Goal: Find specific page/section

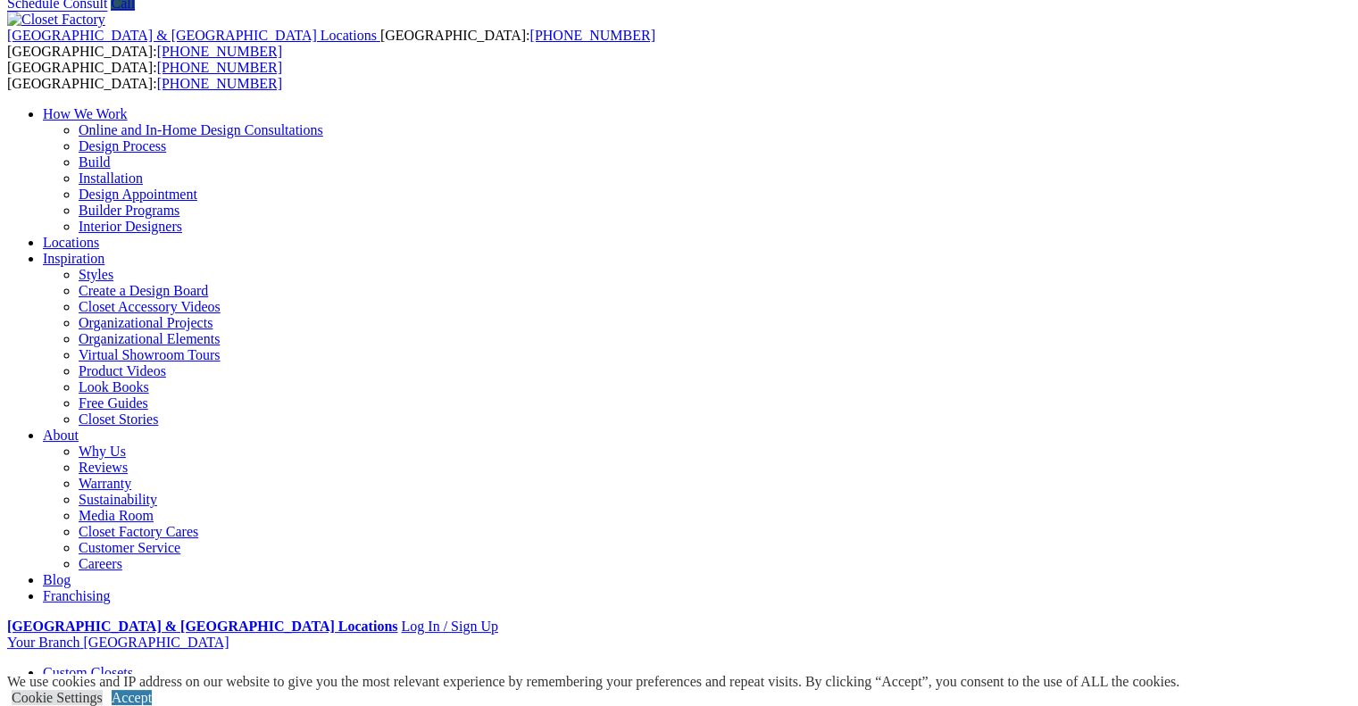
scroll to position [71, 0]
click at [152, 690] on link "Accept" at bounding box center [132, 697] width 40 height 15
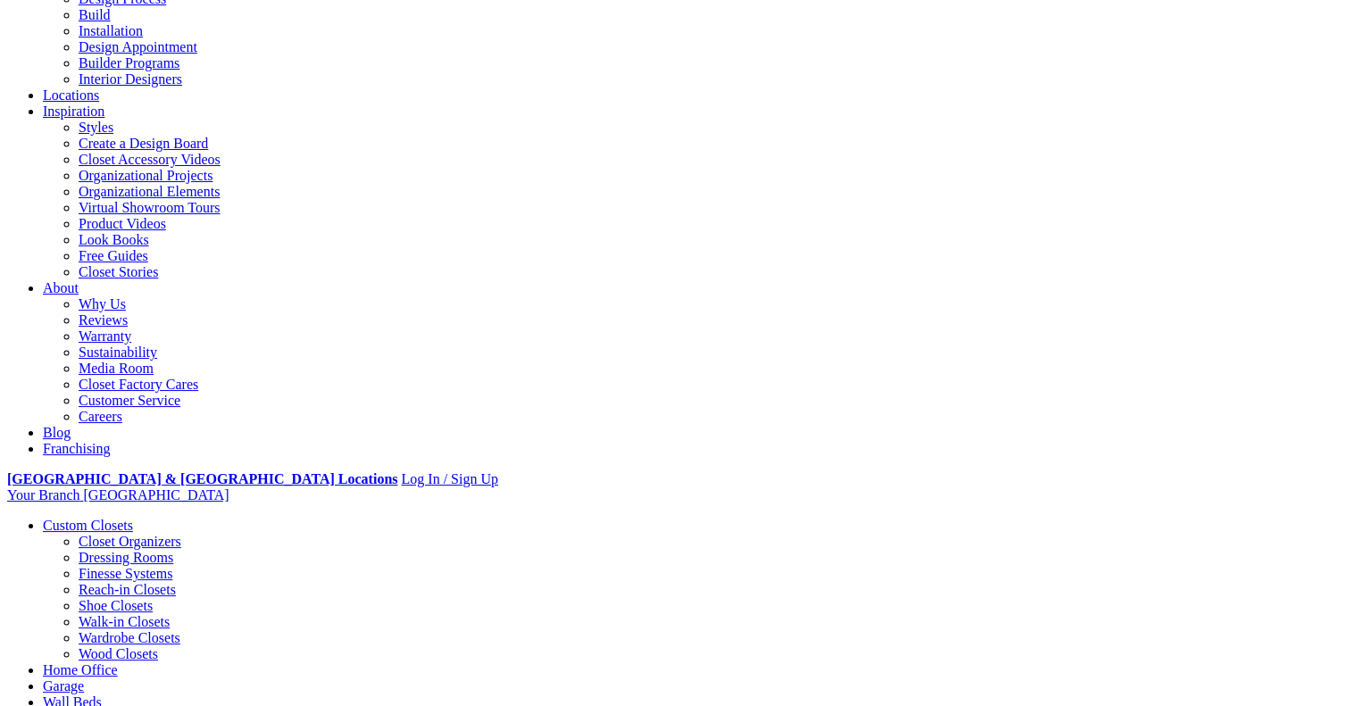
scroll to position [0, 0]
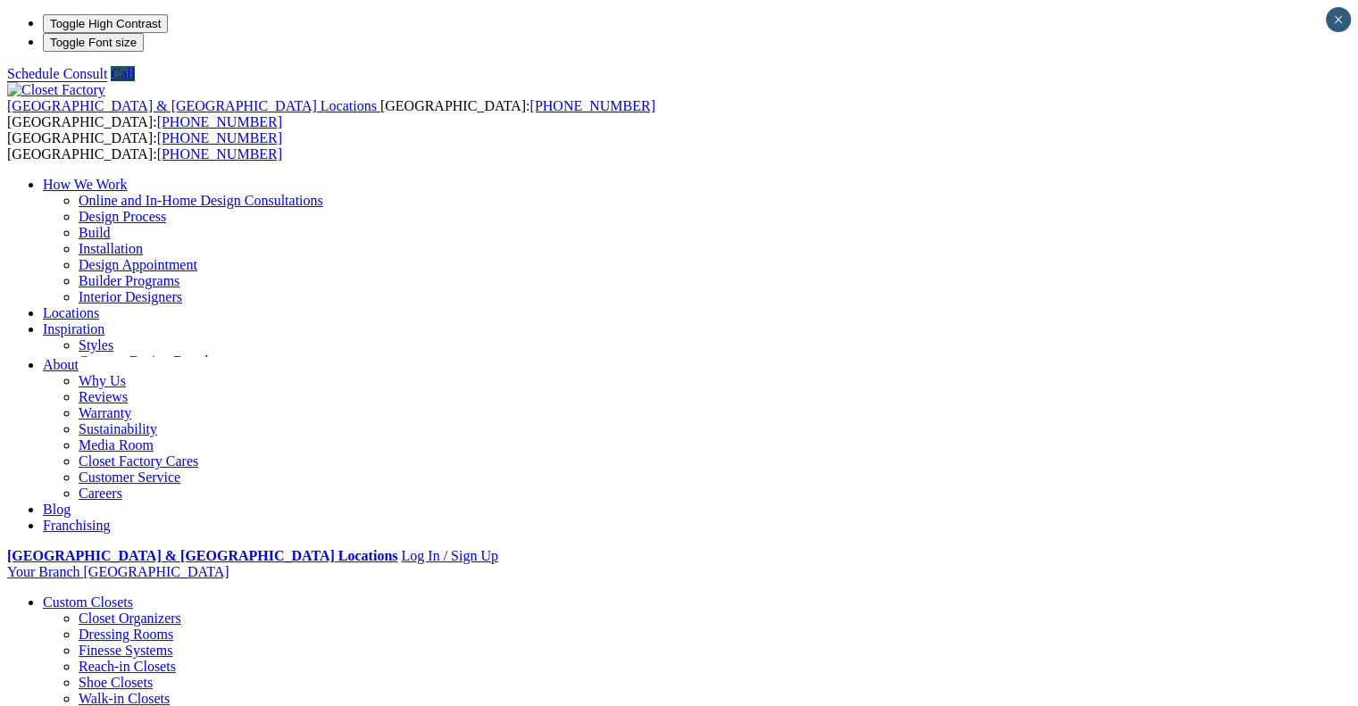
click at [99, 305] on link "Locations" at bounding box center [71, 312] width 56 height 15
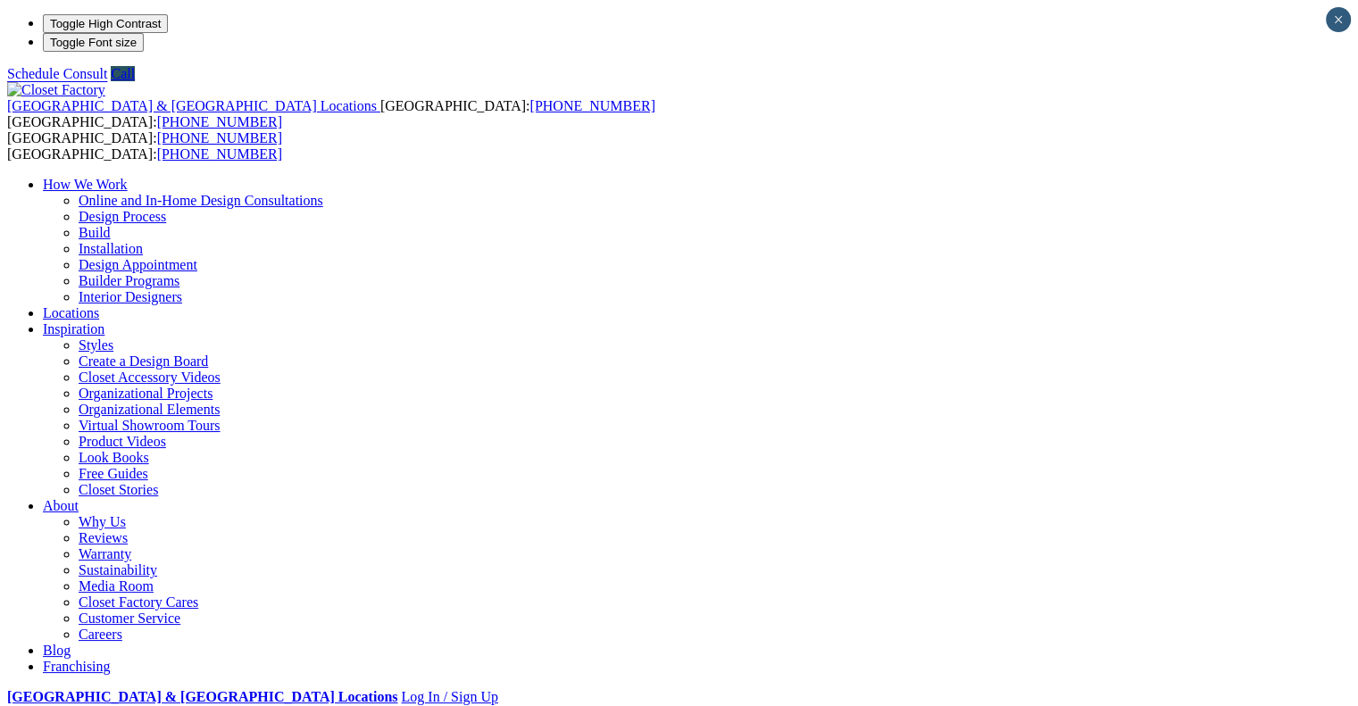
type input "*****"
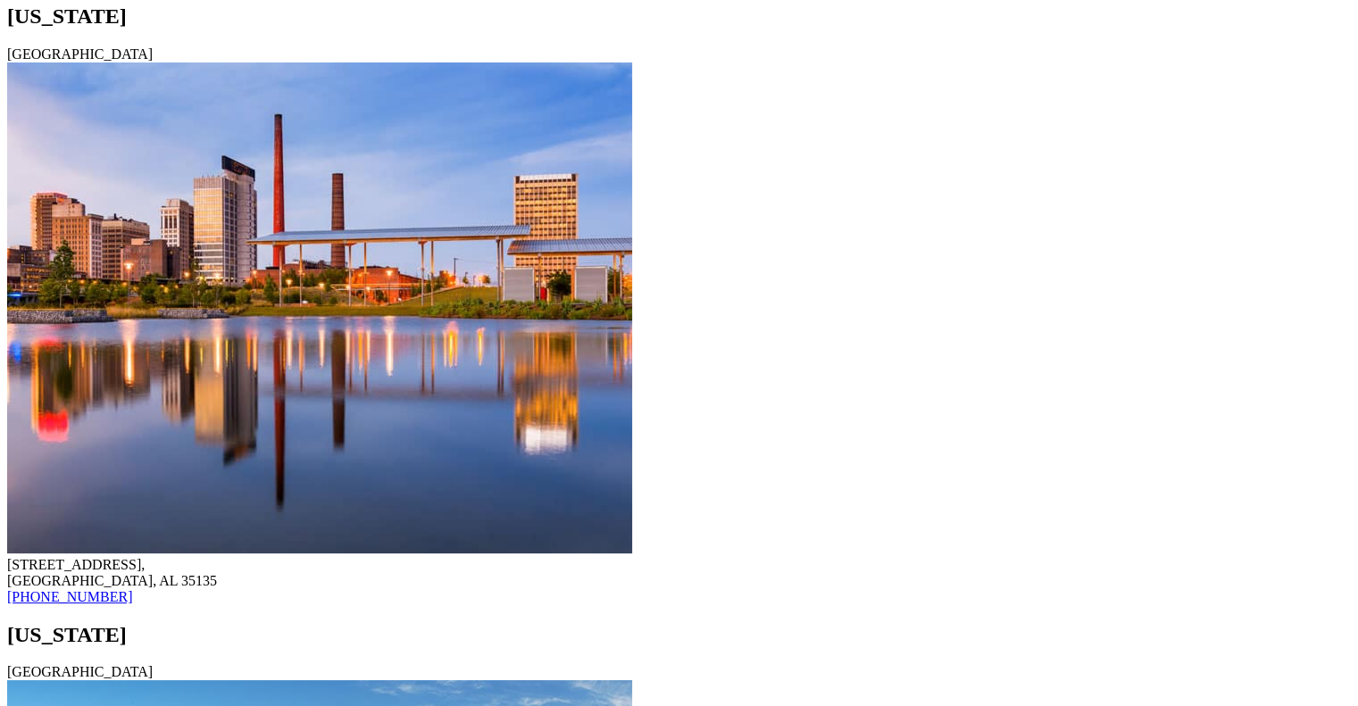
scroll to position [1360, 0]
